Goal: Task Accomplishment & Management: Complete application form

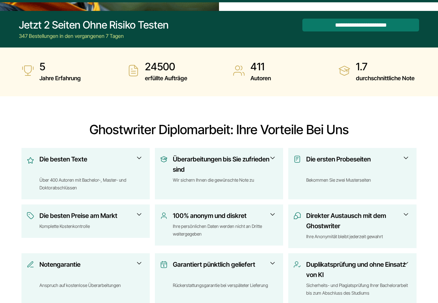
scroll to position [187, 0]
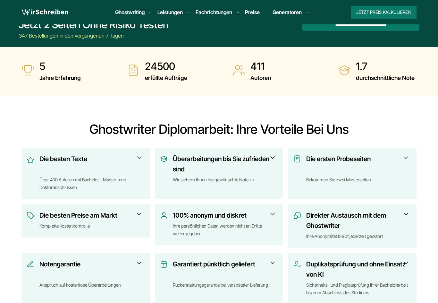
click at [135, 210] on span at bounding box center [139, 214] width 8 height 8
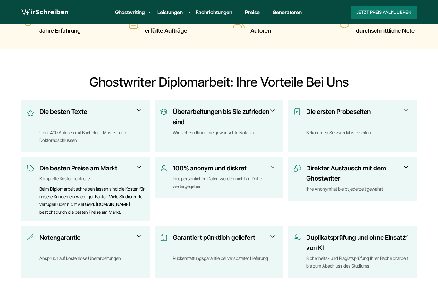
scroll to position [235, 0]
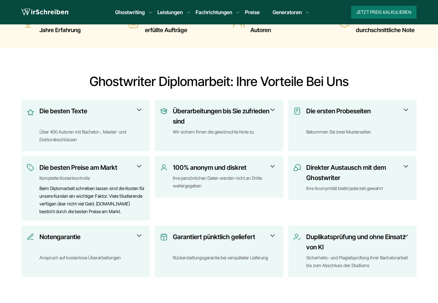
click at [267, 231] on h3 "Garantiert pünktlich geliefert" at bounding box center [223, 241] width 101 height 21
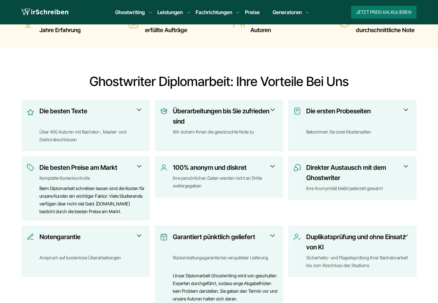
click at [267, 231] on h3 "Garantiert pünktlich geliefert" at bounding box center [223, 241] width 101 height 21
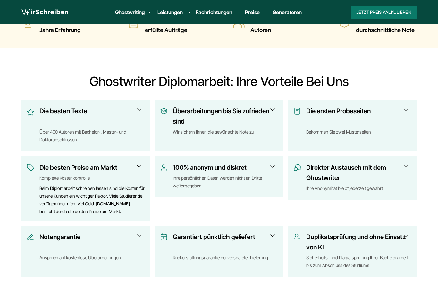
click at [399, 106] on h3 "Die ersten Probeseiten" at bounding box center [356, 116] width 101 height 21
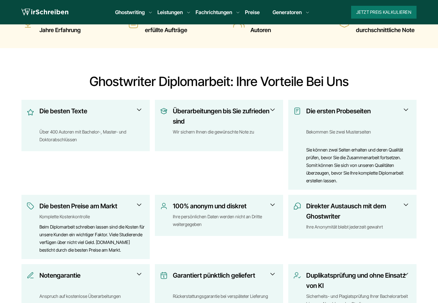
click at [246, 128] on div "Wir sichern Ihnen die gewünschte Note zu" at bounding box center [225, 135] width 105 height 15
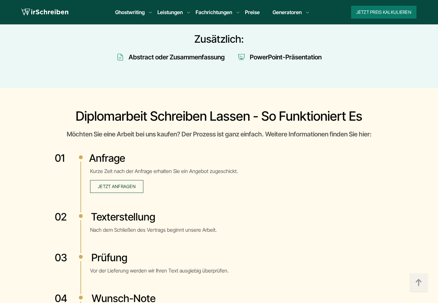
scroll to position [1411, 0]
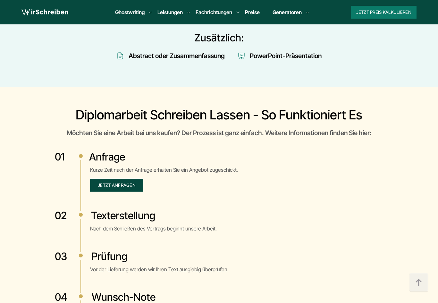
click at [129, 182] on span "Jetzt anfragen" at bounding box center [117, 184] width 38 height 5
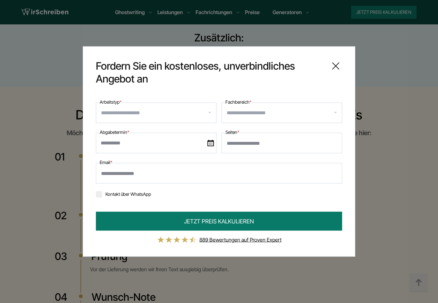
click at [152, 110] on input "Arbeitstyp *" at bounding box center [158, 113] width 115 height 10
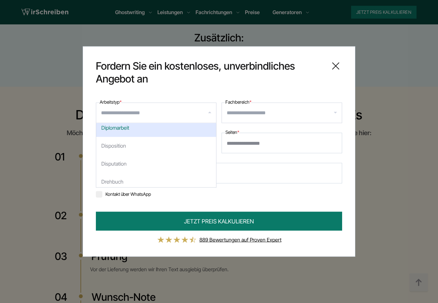
scroll to position [380, 0]
click at [140, 134] on div "Diplomarbeit" at bounding box center [156, 129] width 120 height 18
select select "**"
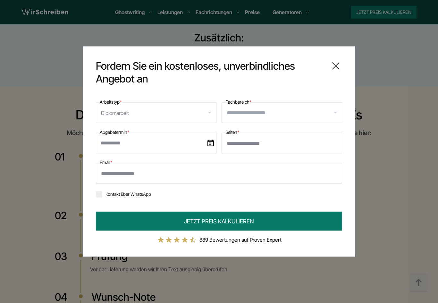
click at [255, 112] on input "Fachbereich *" at bounding box center [284, 113] width 115 height 10
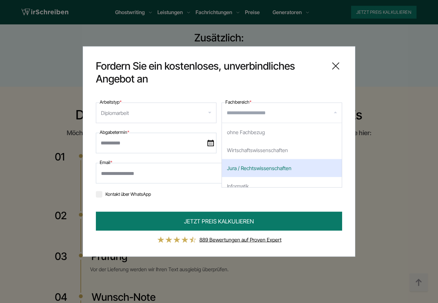
click at [249, 169] on div "Jura / Rechtswissenschaften" at bounding box center [282, 168] width 120 height 18
select select "*"
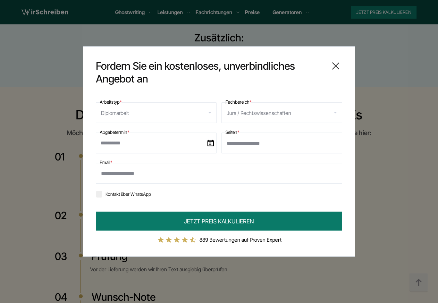
click at [179, 147] on input "text" at bounding box center [156, 143] width 121 height 21
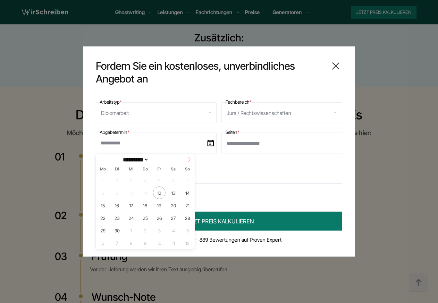
click at [191, 161] on icon at bounding box center [189, 159] width 4 height 4
select select "**"
click at [104, 180] on span "1" at bounding box center [102, 180] width 13 height 13
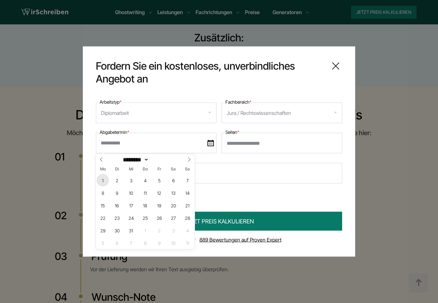
type input "**********"
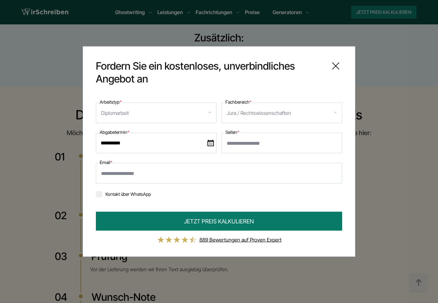
click at [255, 149] on input "Seiten *" at bounding box center [281, 143] width 121 height 21
type input "**"
click at [196, 176] on input "Email *" at bounding box center [219, 173] width 246 height 21
type input "**********"
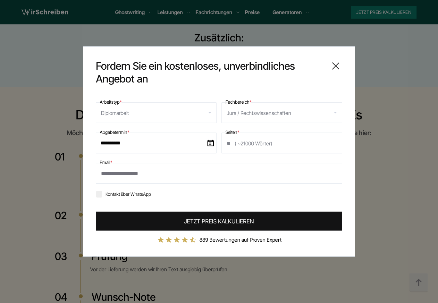
click at [146, 217] on button "JETZT PREIS KALKULIEREN" at bounding box center [219, 221] width 246 height 19
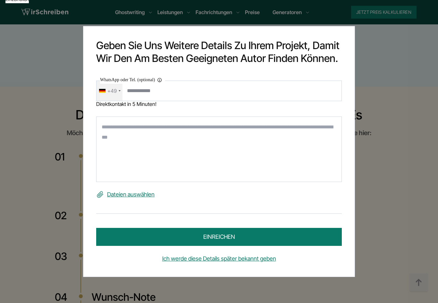
click at [195, 142] on textarea at bounding box center [219, 148] width 246 height 65
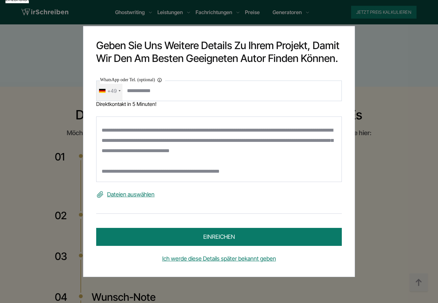
scroll to position [51, 0]
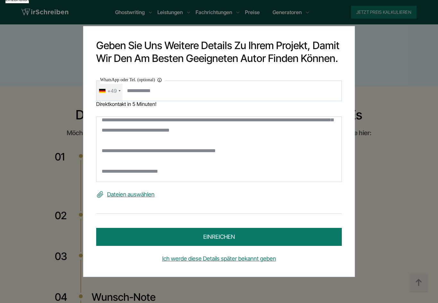
type textarea "**********"
click at [141, 193] on label "Dateien auswählen" at bounding box center [219, 194] width 246 height 10
click at [0, 0] on input "Dateien auswählen" at bounding box center [0, 0] width 0 height 0
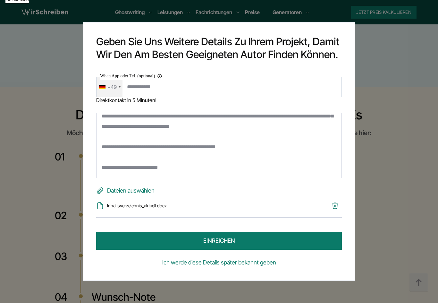
scroll to position [58, 0]
click at [186, 242] on button "einreichen" at bounding box center [219, 240] width 246 height 18
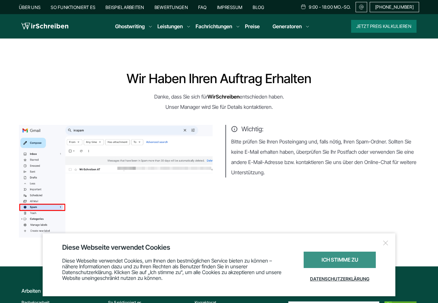
click at [311, 263] on div "Ich stimme zu" at bounding box center [340, 259] width 72 height 16
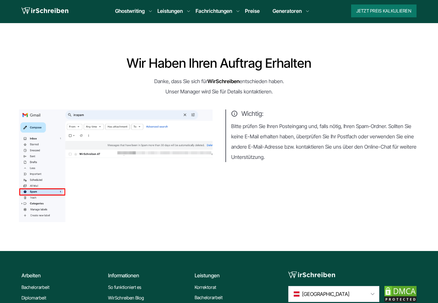
scroll to position [16, 0]
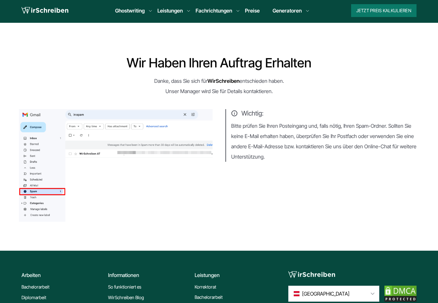
click at [55, 14] on img at bounding box center [44, 11] width 47 height 10
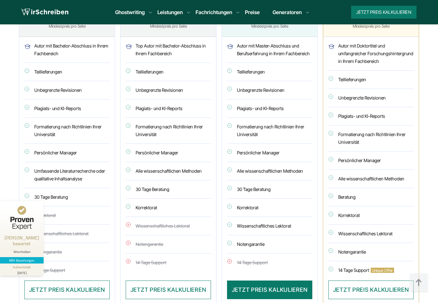
scroll to position [1805, 0]
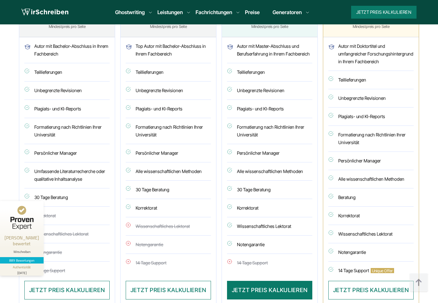
click at [356, 263] on li "14 Tage Support Unique Offer" at bounding box center [370, 270] width 85 height 19
click at [354, 261] on li "14 Tage Support Unique Offer" at bounding box center [370, 270] width 85 height 19
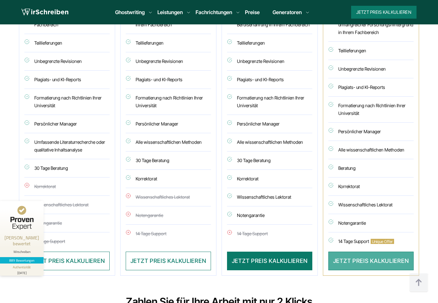
scroll to position [1832, 0]
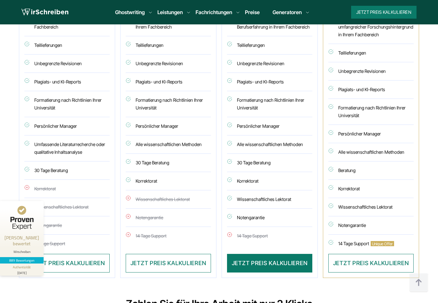
click at [244, 190] on li "Wissenschaftliches Lektorat" at bounding box center [269, 199] width 85 height 18
click at [230, 190] on li "Wissenschaftliches Lektorat" at bounding box center [269, 199] width 85 height 18
click at [334, 198] on li "Wissenschaftliches Lektorat" at bounding box center [370, 207] width 85 height 18
click at [374, 241] on span "Unique Offer" at bounding box center [382, 243] width 23 height 5
click at [358, 234] on li "14 Tage Support Unique Offer" at bounding box center [370, 243] width 85 height 19
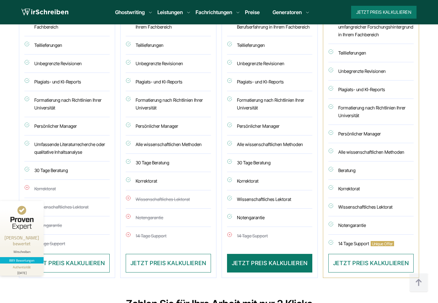
click at [358, 234] on li "14 Tage Support Unique Offer" at bounding box center [370, 243] width 85 height 19
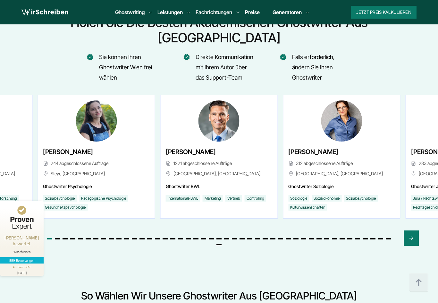
scroll to position [2457, 0]
click at [415, 230] on div "Next slide" at bounding box center [411, 237] width 15 height 15
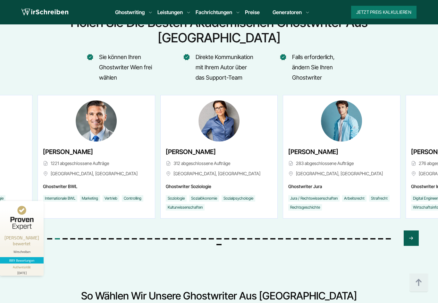
click at [415, 230] on div "Next slide" at bounding box center [411, 237] width 15 height 15
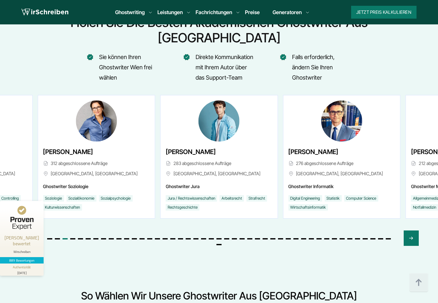
click at [216, 100] on img "3 / 46" at bounding box center [218, 120] width 41 height 41
click at [199, 155] on div "[PERSON_NAME] 283 abgeschlossene Aufträge [GEOGRAPHIC_DATA], [GEOGRAPHIC_DATA]" at bounding box center [219, 156] width 117 height 123
click at [192, 195] on li "Jura / Rechtswissenschaften" at bounding box center [191, 198] width 51 height 6
click at [413, 218] on div at bounding box center [218, 233] width 399 height 30
click at [412, 230] on icon "Next slide" at bounding box center [410, 237] width 5 height 15
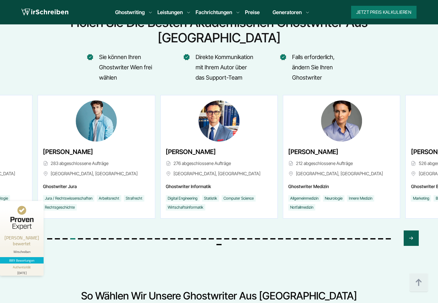
click at [412, 230] on icon "Next slide" at bounding box center [410, 237] width 5 height 15
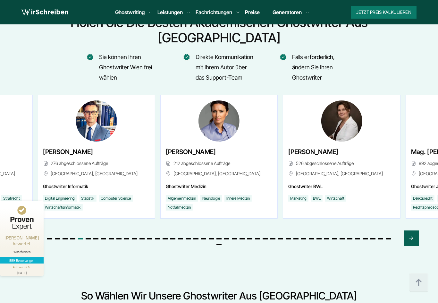
click at [412, 230] on icon "Next slide" at bounding box center [410, 237] width 5 height 15
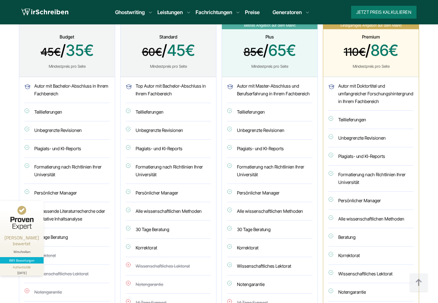
scroll to position [1762, 0]
